Goal: Information Seeking & Learning: Learn about a topic

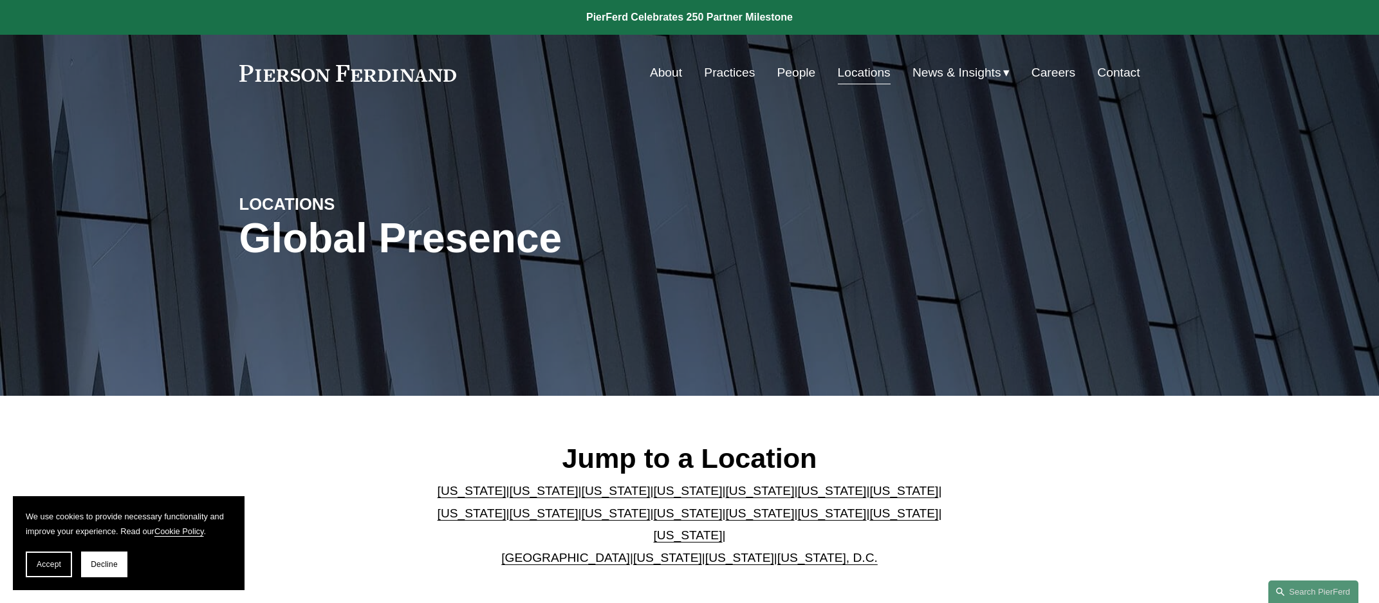
click at [725, 493] on link "[US_STATE]" at bounding box center [759, 491] width 69 height 14
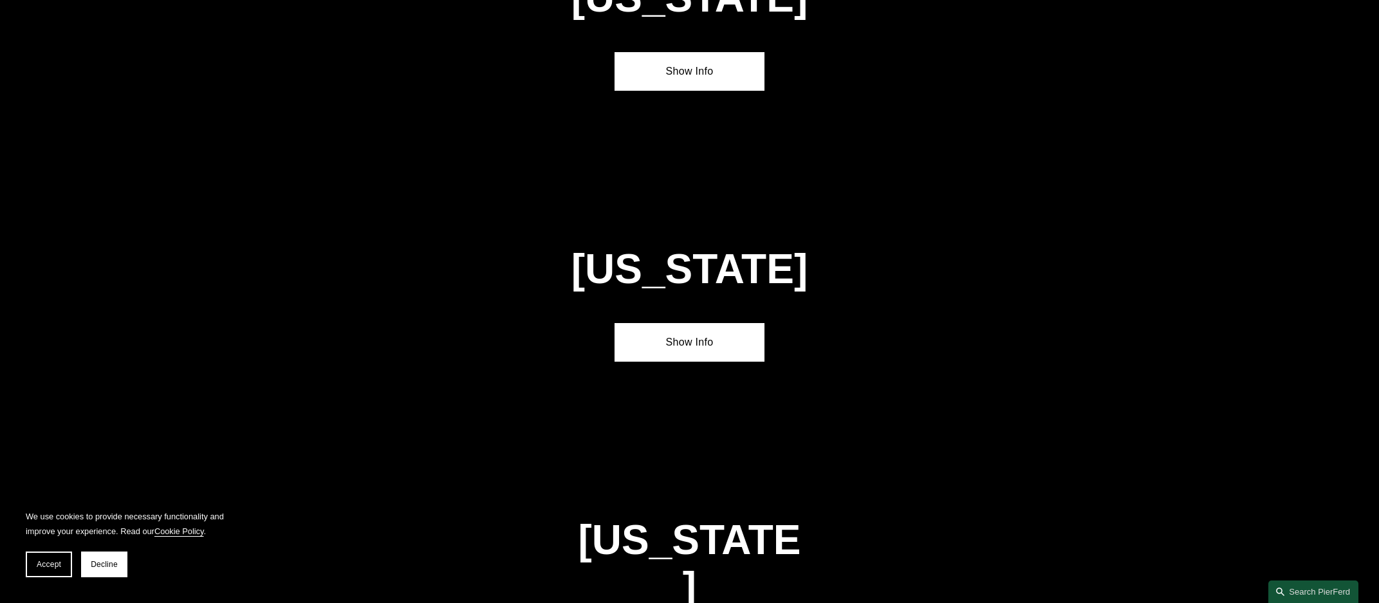
scroll to position [1689, 0]
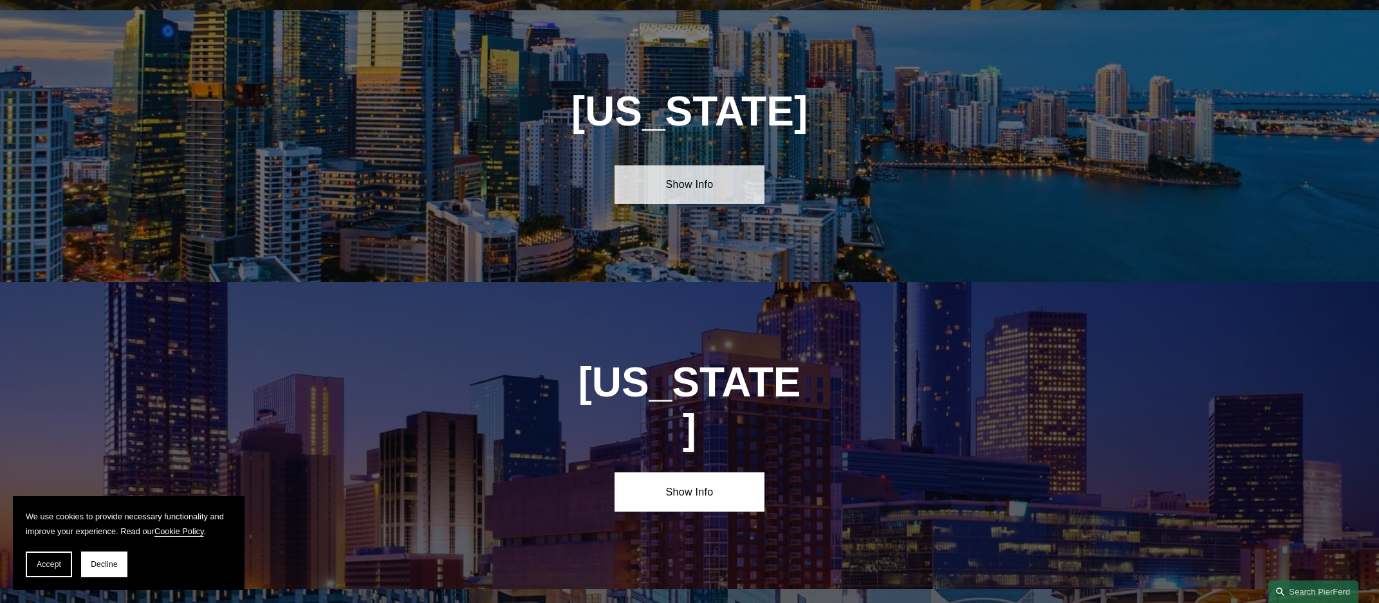
click at [705, 185] on link "Show Info" at bounding box center [690, 184] width 150 height 39
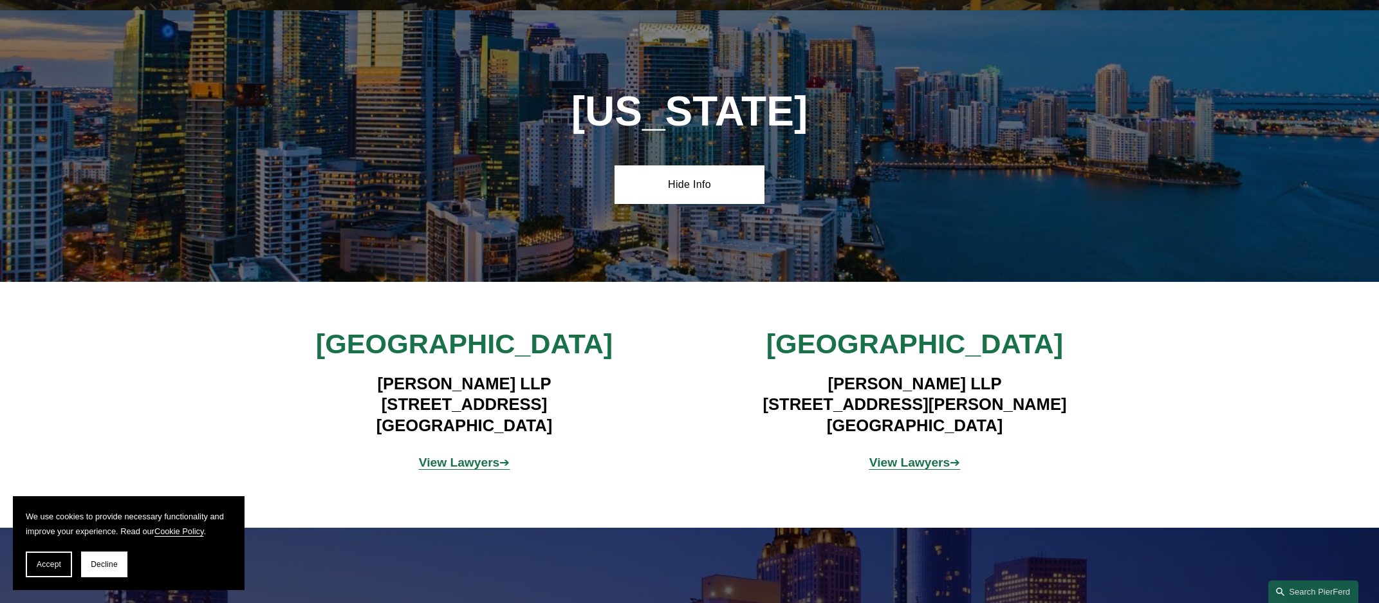
click at [468, 456] on strong "View Lawyers" at bounding box center [459, 463] width 81 height 14
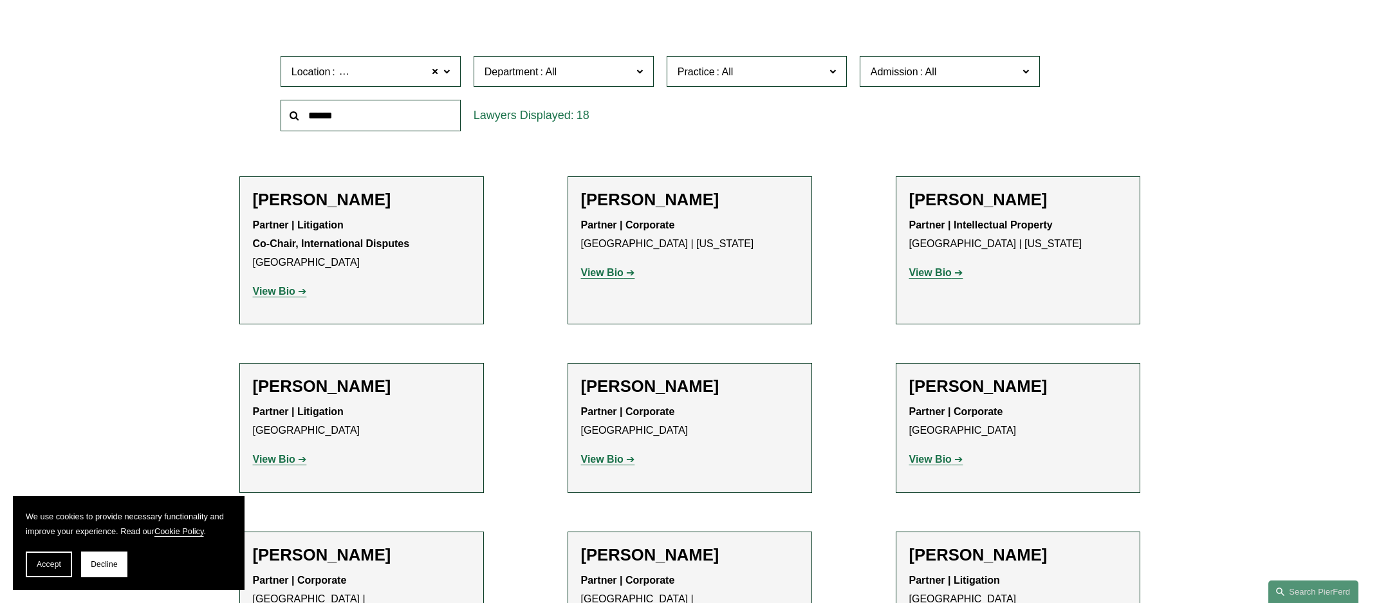
scroll to position [450, 0]
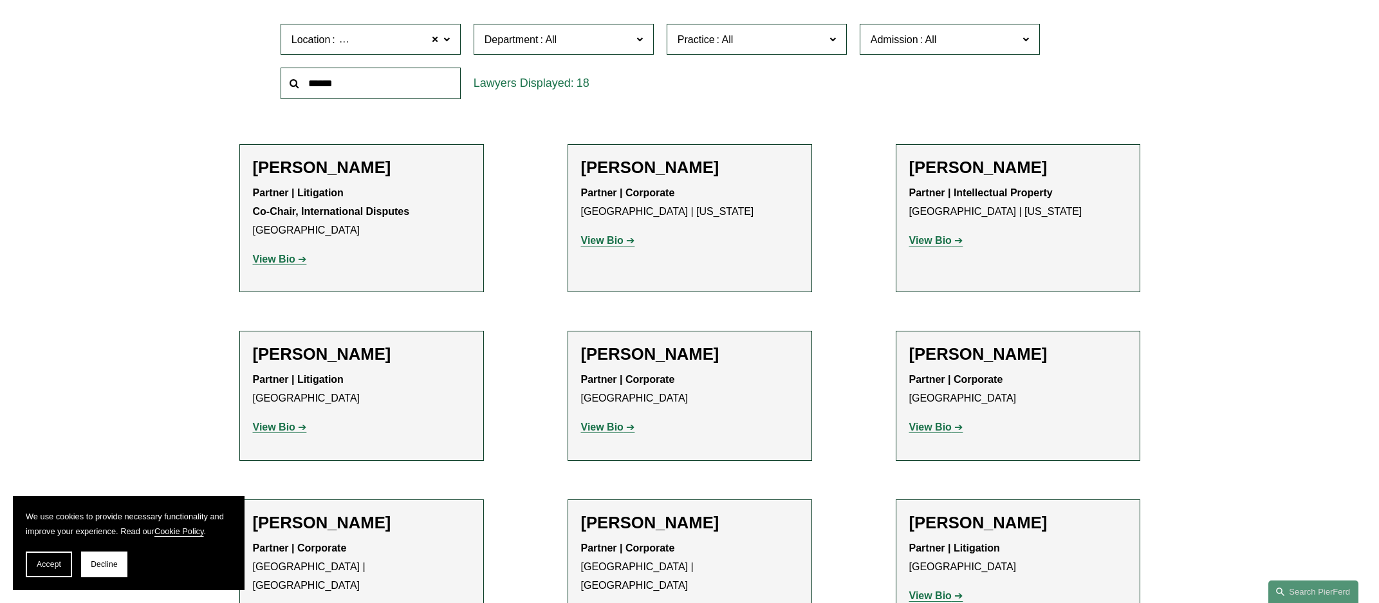
click at [306, 429] on link "View Bio" at bounding box center [280, 427] width 54 height 11
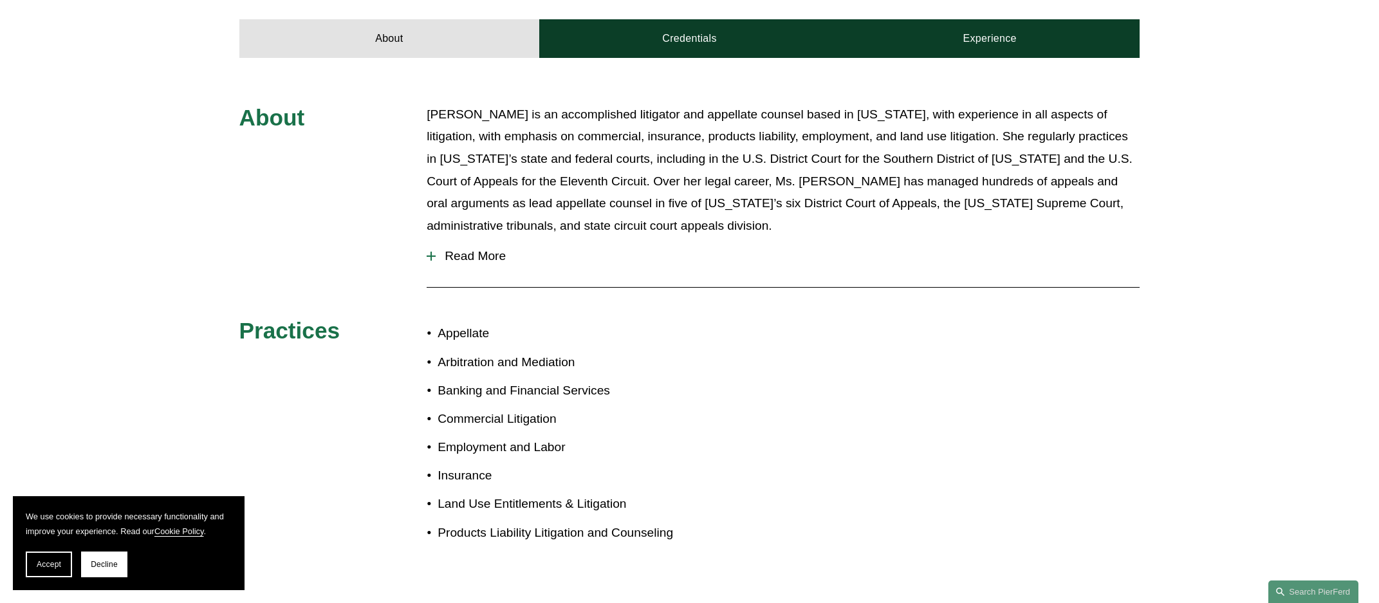
scroll to position [515, 0]
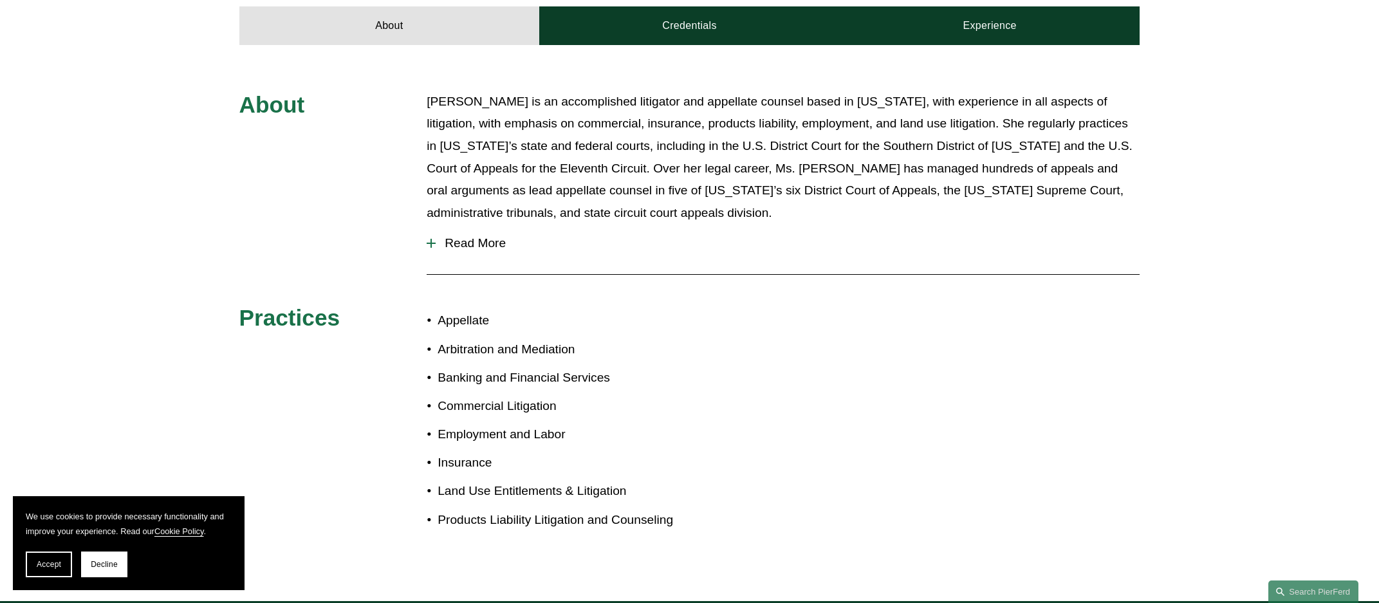
click at [481, 236] on span "Read More" at bounding box center [788, 243] width 704 height 14
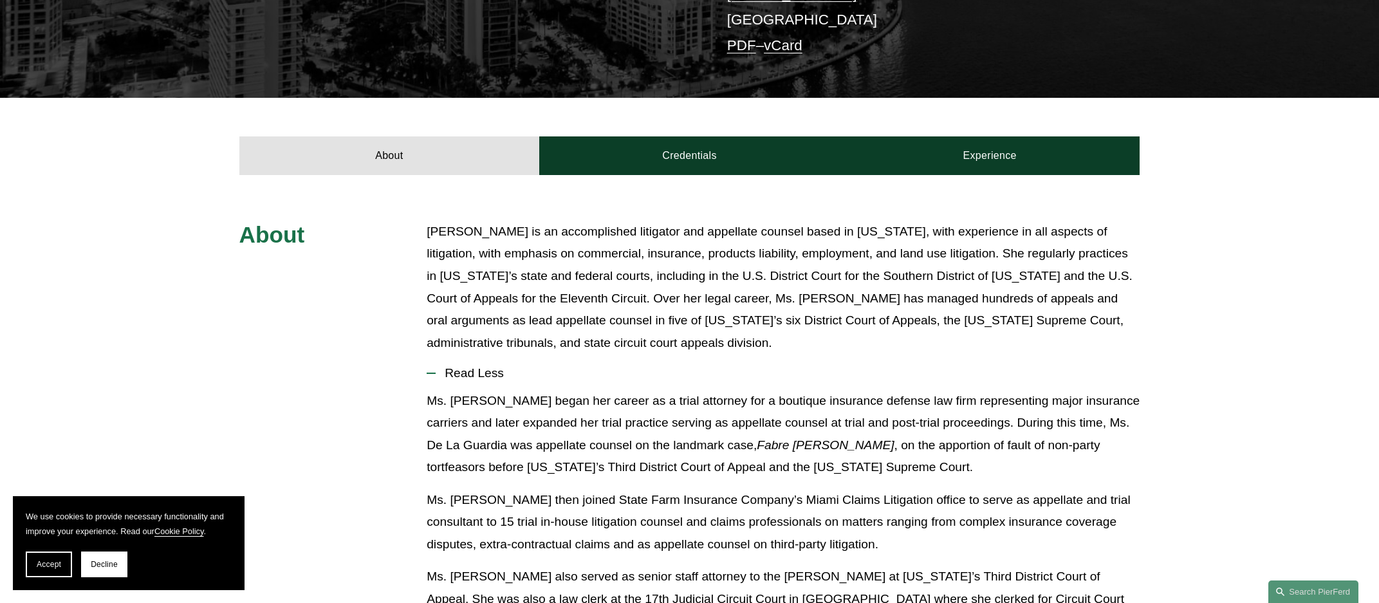
scroll to position [386, 0]
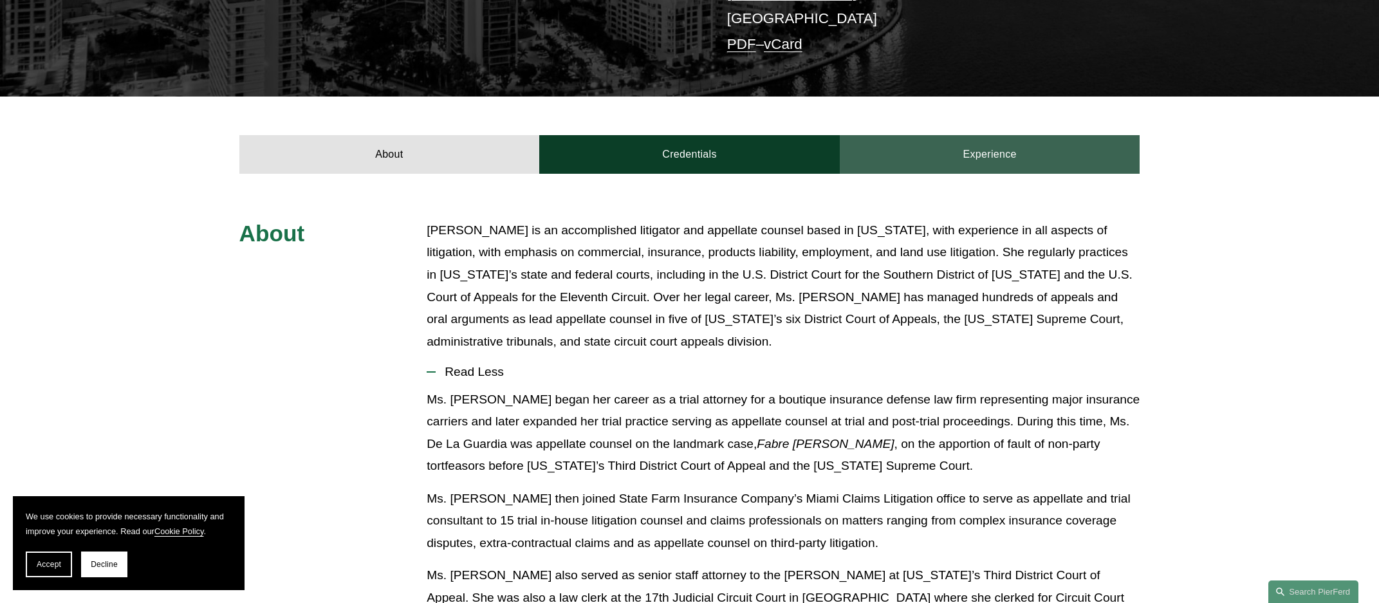
click at [990, 138] on link "Experience" at bounding box center [990, 154] width 301 height 39
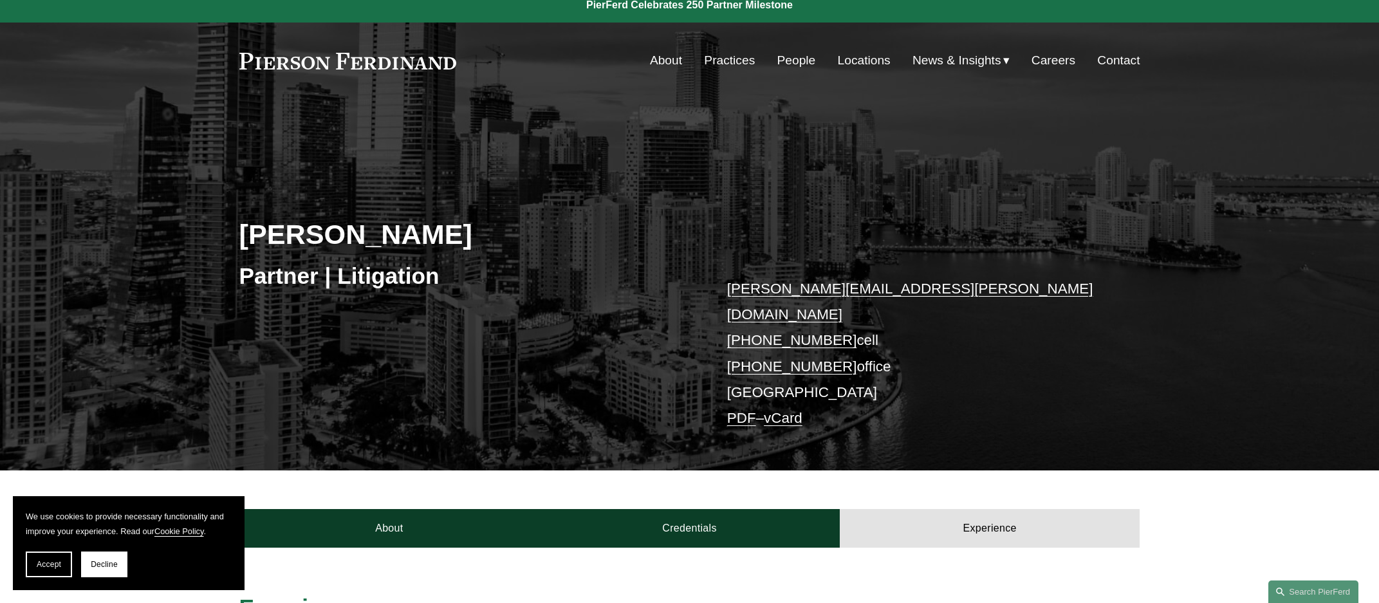
scroll to position [0, 0]
